Goal: Browse casually: Explore the website without a specific task or goal

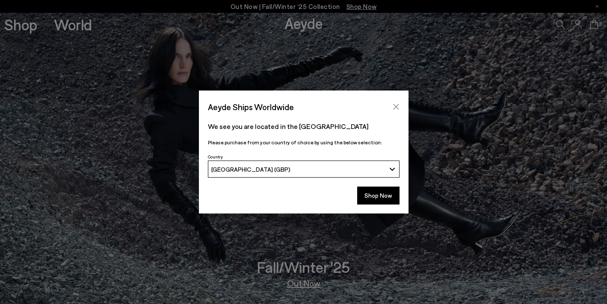
click at [401, 108] on button "Close" at bounding box center [395, 106] width 13 height 13
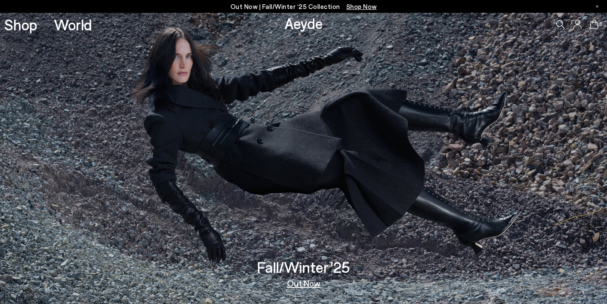
click at [221, 275] on img at bounding box center [303, 159] width 607 height 292
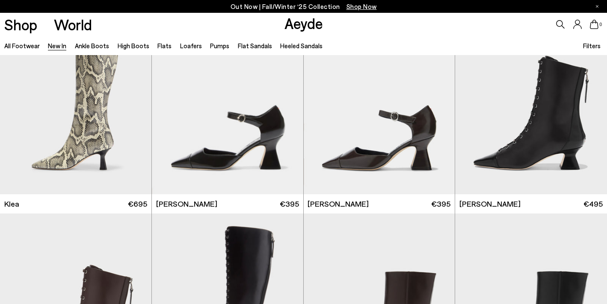
scroll to position [889, 0]
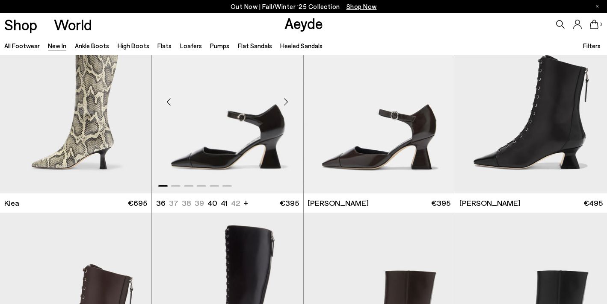
click at [287, 106] on div "Next slide" at bounding box center [286, 102] width 26 height 26
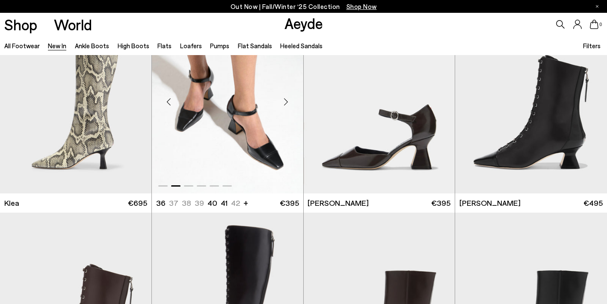
click at [287, 106] on div "Next slide" at bounding box center [286, 102] width 26 height 26
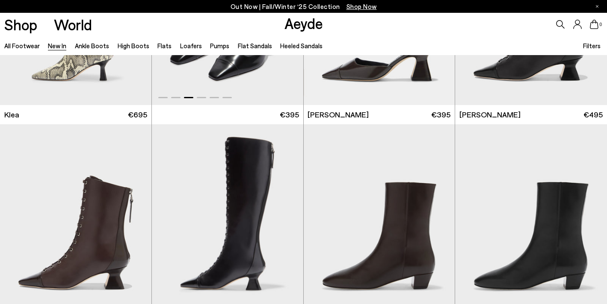
scroll to position [1102, 0]
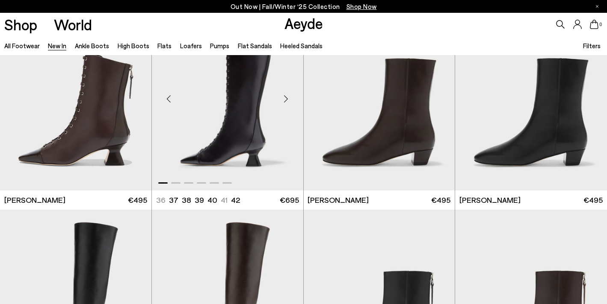
click at [289, 95] on div "Next slide" at bounding box center [286, 99] width 26 height 26
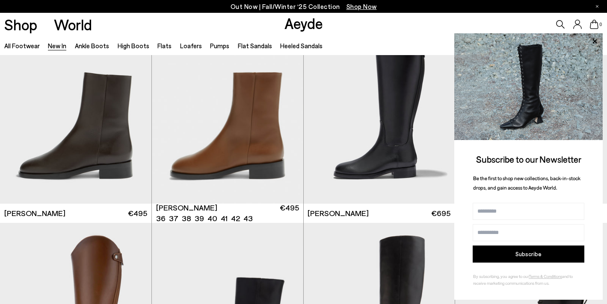
scroll to position [3563, 0]
